Goal: Go to known website: Go to known website

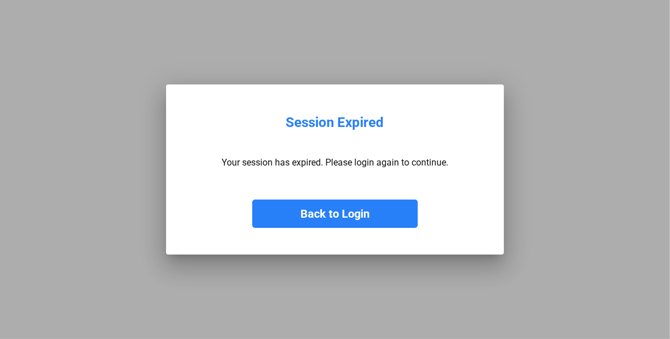
click at [345, 213] on button "Back to Login" at bounding box center [335, 214] width 166 height 28
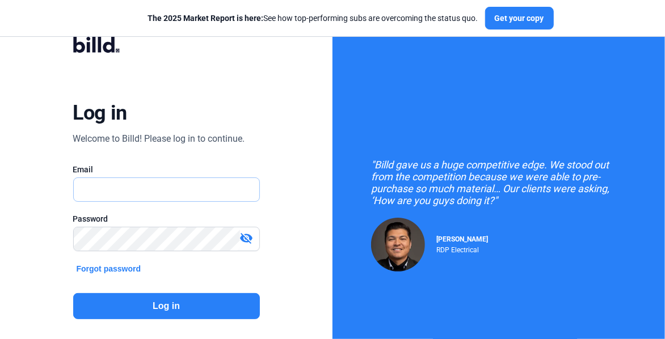
type input "[EMAIL_ADDRESS][DOMAIN_NAME]"
click at [188, 301] on button "Log in" at bounding box center [166, 306] width 187 height 26
